Goal: Information Seeking & Learning: Learn about a topic

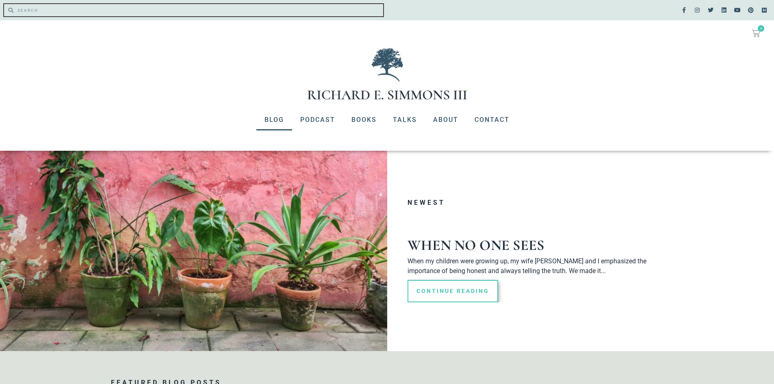
click at [84, 12] on input "Search" at bounding box center [198, 10] width 370 height 12
type input "bearing fruit"
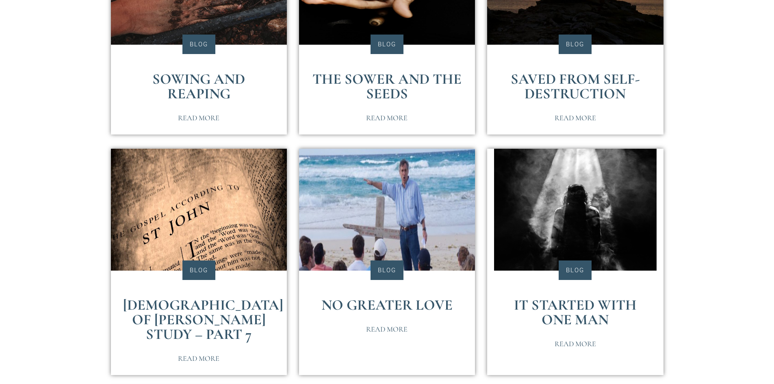
scroll to position [812, 0]
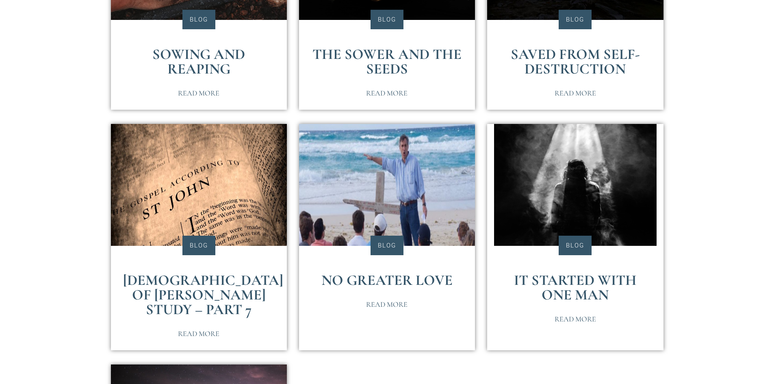
click at [575, 271] on link "It Started With One Man" at bounding box center [575, 287] width 123 height 32
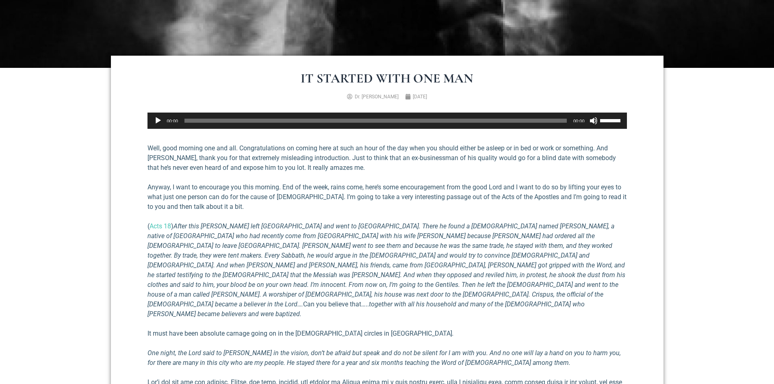
scroll to position [325, 0]
